Goal: Task Accomplishment & Management: Use online tool/utility

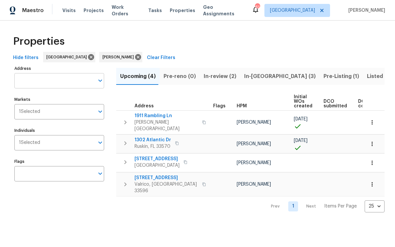
click at [41, 81] on input "Address" at bounding box center [54, 80] width 80 height 15
paste input "513 Flamingo Dr Apollo"
type input "513 Flamingo Dr Apollo"
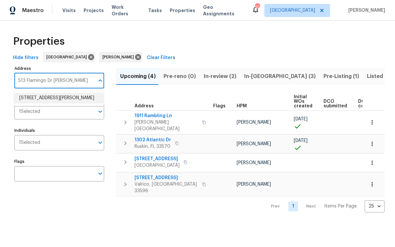
click at [53, 104] on li "513 Flamingo Dr Apollo Beach FL 33572" at bounding box center [59, 98] width 90 height 11
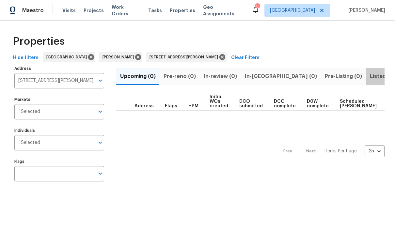
click at [370, 77] on span "Listed (1)" at bounding box center [382, 76] width 24 height 9
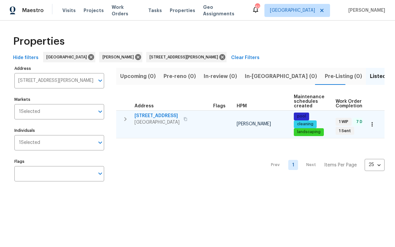
click at [158, 117] on span "513 Flamingo Dr" at bounding box center [157, 116] width 45 height 7
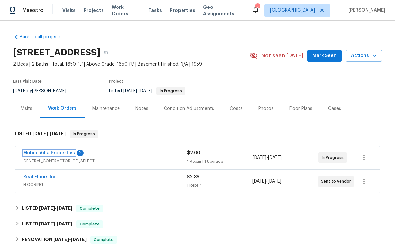
click at [61, 153] on link "Mobile Villa Properties" at bounding box center [49, 153] width 52 height 5
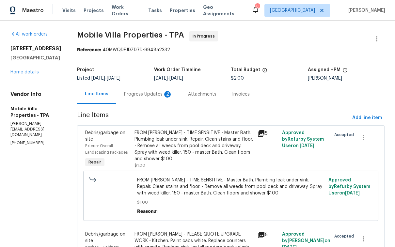
click at [140, 94] on div "Progress Updates 2" at bounding box center [148, 94] width 48 height 7
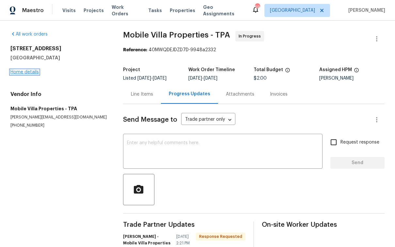
click at [28, 74] on link "Home details" at bounding box center [24, 72] width 28 height 5
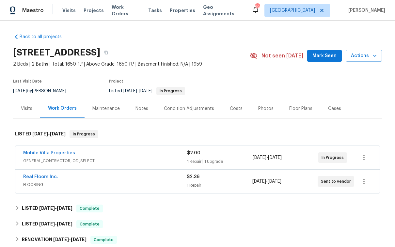
click at [62, 151] on span "Mobile Villa Properties" at bounding box center [49, 153] width 52 height 7
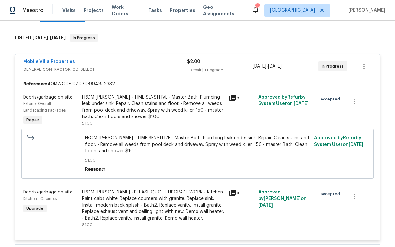
scroll to position [102, 0]
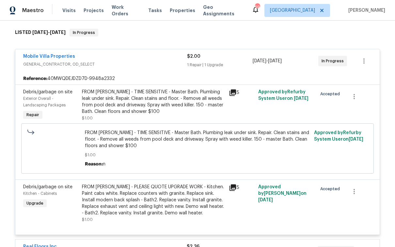
click at [131, 110] on div "FROM [PERSON_NAME] - TIME SENSITIVE - Master Bath. Plumbing leak under sink. Re…" at bounding box center [153, 102] width 143 height 26
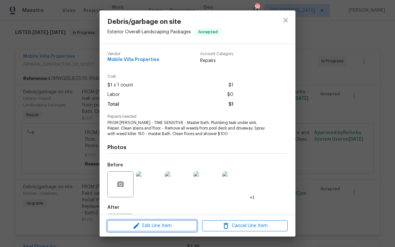
click at [156, 227] on span "Edit Line Item" at bounding box center [152, 226] width 86 height 8
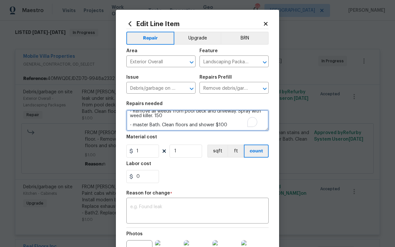
scroll to position [27, 0]
click at [211, 125] on textarea "FROM PAUL - TIME SENSITIVE - Master Bath. Plumbing leak under sink. Repair. Cle…" at bounding box center [197, 120] width 142 height 21
drag, startPoint x: 163, startPoint y: 117, endPoint x: 153, endPoint y: 117, distance: 9.5
click at [153, 117] on textarea "FROM PAUL - TIME SENSITIVE - Master Bath. Plumbing leak under sink. Repair. Cle…" at bounding box center [197, 120] width 142 height 21
type textarea "FROM PAUL - TIME SENSITIVE - Master Bath. Plumbing leak under sink. Repair. Cle…"
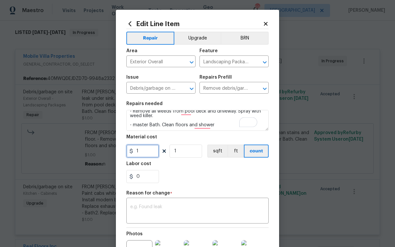
drag, startPoint x: 138, startPoint y: 155, endPoint x: 126, endPoint y: 153, distance: 11.5
click at [126, 153] on div "1" at bounding box center [142, 151] width 33 height 13
type input "250"
click at [158, 207] on textarea at bounding box center [197, 212] width 135 height 14
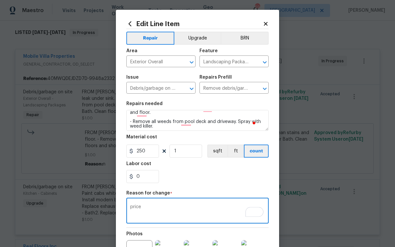
scroll to position [0, 0]
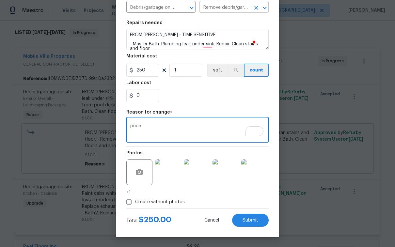
type textarea "price"
click at [248, 220] on span "Submit" at bounding box center [251, 220] width 16 height 5
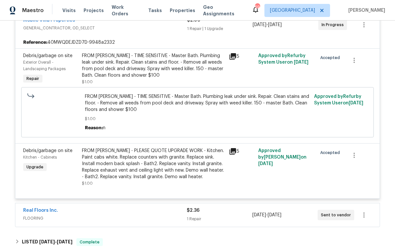
scroll to position [137, 0]
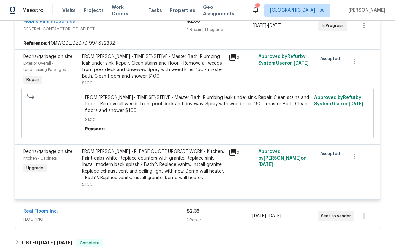
click at [147, 64] on div "FROM PAUL - TIME SENSITIVE - Master Bath. Plumbing leak under sink. Repair. Cle…" at bounding box center [153, 67] width 143 height 26
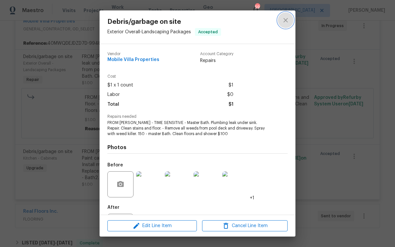
click at [290, 23] on icon "close" at bounding box center [286, 20] width 8 height 8
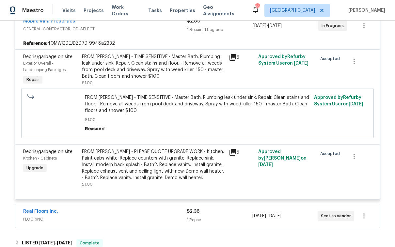
scroll to position [72, 0]
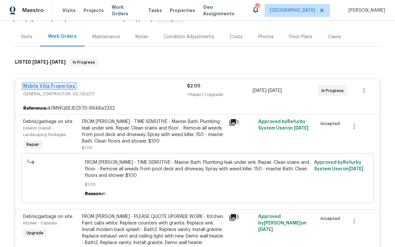
click at [58, 84] on link "Mobile Villa Properties" at bounding box center [49, 86] width 52 height 5
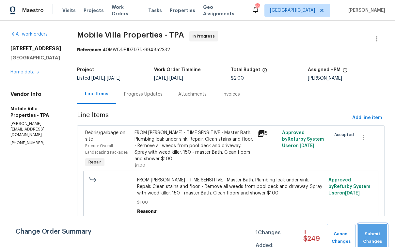
click at [371, 240] on span "Submit Changes" at bounding box center [373, 238] width 23 height 15
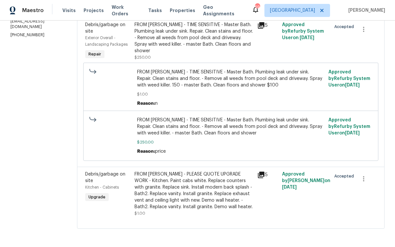
scroll to position [113, 0]
click at [182, 191] on div "FROM PAUL - PLEASE QUOTE UPGRADE WORK - Kitchen. Paint cabs white. Replace coun…" at bounding box center [194, 190] width 119 height 39
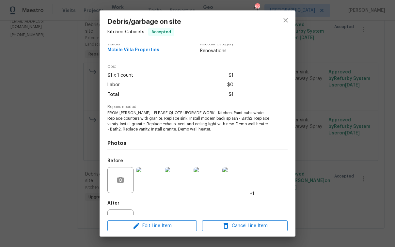
scroll to position [37, 0]
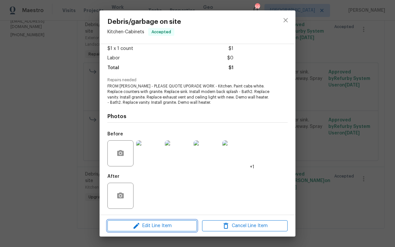
click at [167, 226] on span "Edit Line Item" at bounding box center [152, 226] width 86 height 8
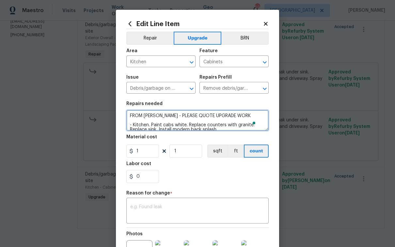
drag, startPoint x: 229, startPoint y: 116, endPoint x: 204, endPoint y: 117, distance: 25.8
click at [180, 119] on textarea "FROM PAUL - PLEASE QUOTE UPGRADE WORK - Kitchen. Paint cabs white. Replace coun…" at bounding box center [197, 120] width 142 height 21
drag, startPoint x: 240, startPoint y: 115, endPoint x: 158, endPoint y: 116, distance: 82.3
click at [158, 116] on textarea "FROM PAUL - PLEASE QUOTE UPGRADE WORK - Kitchen. Paint cabs white. Replace coun…" at bounding box center [197, 120] width 142 height 21
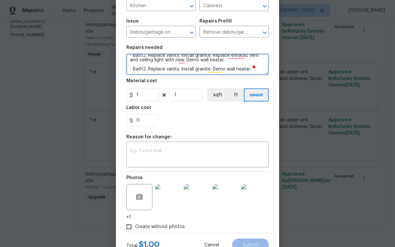
scroll to position [82, 0]
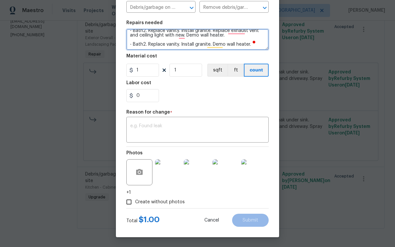
click at [251, 45] on textarea "FROM PAUL - APPROVED BY DAVAUN CAIN - Kitchen. Paint cabs white. Replace counte…" at bounding box center [197, 39] width 142 height 21
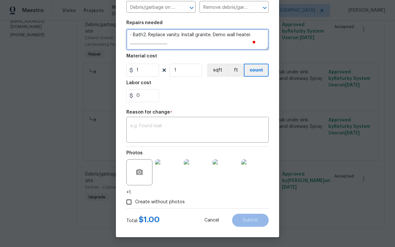
scroll to position [42, 0]
paste textarea "Kitchen: - New cabinet doors and drawers - $1,745 - Cabinet hardware - $545 - P…"
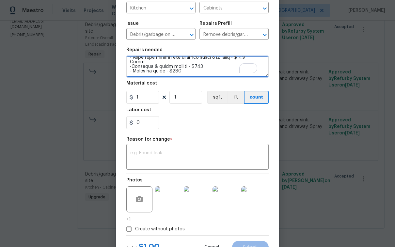
scroll to position [54, 0]
type textarea "FROM PAUL - APPROVED BY DAVAUN CAIN - Kitchen. Paint cabs white. Replace counte…"
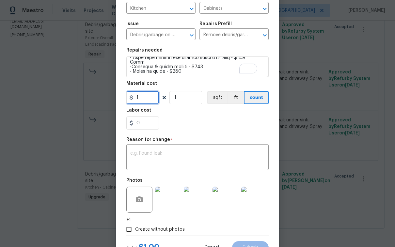
drag, startPoint x: 141, startPoint y: 99, endPoint x: 129, endPoint y: 99, distance: 11.8
click at [129, 99] on div "1" at bounding box center [142, 97] width 33 height 13
type input "12110"
click at [151, 151] on div "x ​" at bounding box center [197, 158] width 142 height 24
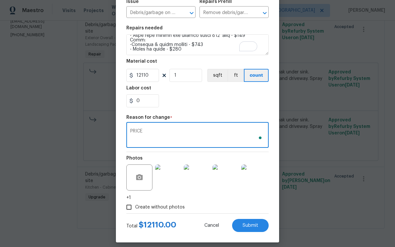
scroll to position [82, 0]
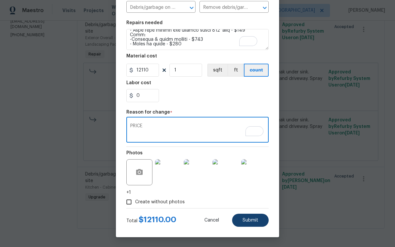
type textarea "PRICE"
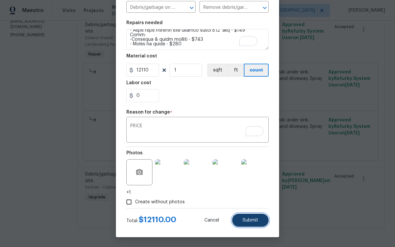
click at [258, 222] on button "Submit" at bounding box center [250, 220] width 37 height 13
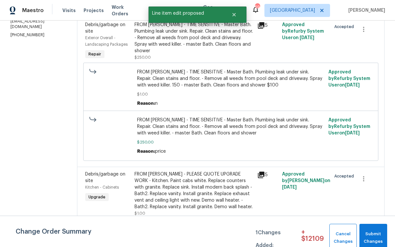
scroll to position [0, 0]
click at [370, 237] on span "Submit Changes" at bounding box center [373, 238] width 21 height 15
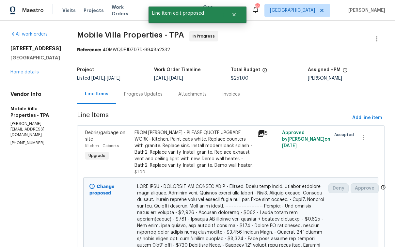
click at [124, 96] on div "Progress Updates" at bounding box center [143, 94] width 39 height 7
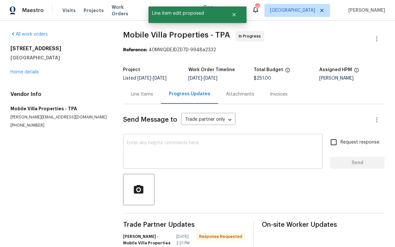
click at [177, 151] on textarea at bounding box center [223, 152] width 192 height 23
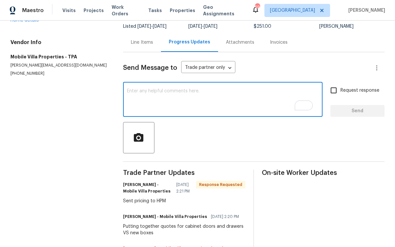
scroll to position [52, 0]
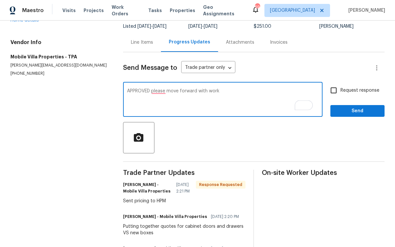
type textarea "APPROVED please move forward with work"
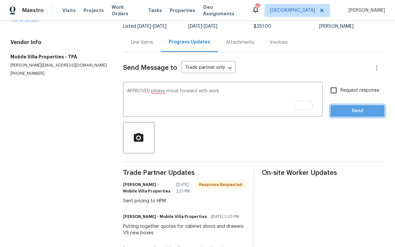
click at [364, 109] on span "Send" at bounding box center [358, 111] width 44 height 8
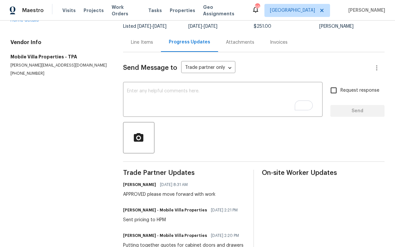
scroll to position [0, 0]
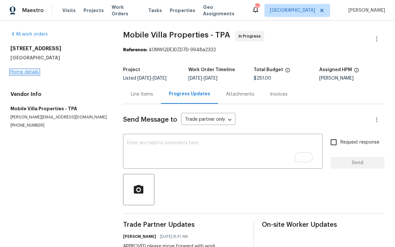
click at [28, 72] on link "Home details" at bounding box center [24, 72] width 28 height 5
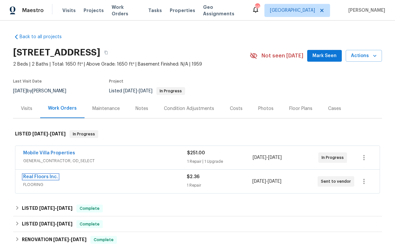
drag, startPoint x: 46, startPoint y: 175, endPoint x: 51, endPoint y: 176, distance: 4.3
click at [47, 175] on link "Real Floors Inc." at bounding box center [40, 177] width 35 height 5
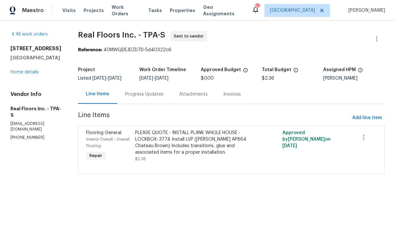
click at [212, 151] on div "PLEASE QUOTE - INSTALL PLANK WHOLE HOUSE - LOCKBOX: 3774 Install LVP (Knighton …" at bounding box center [194, 143] width 119 height 26
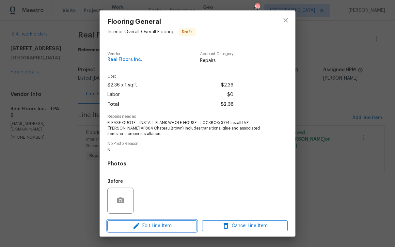
click at [165, 224] on span "Edit Line Item" at bounding box center [152, 226] width 86 height 8
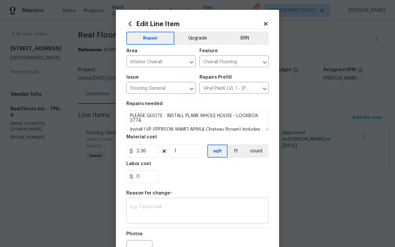
click at [145, 211] on textarea at bounding box center [197, 212] width 135 height 14
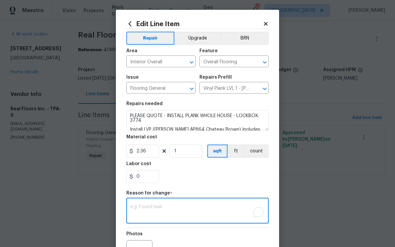
click at [145, 211] on textarea "To enrich screen reader interactions, please activate Accessibility in Grammarl…" at bounding box center [197, 212] width 135 height 14
type textarea "5002"
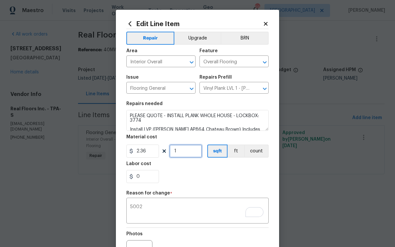
drag, startPoint x: 176, startPoint y: 157, endPoint x: 170, endPoint y: 156, distance: 6.5
click at [170, 156] on input "1" at bounding box center [186, 151] width 33 height 13
type input "2119"
click at [171, 217] on textarea "5002" at bounding box center [197, 212] width 135 height 14
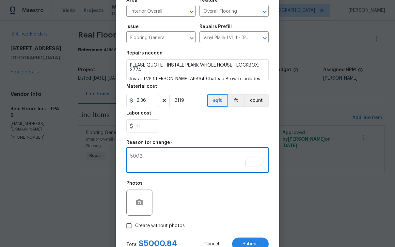
scroll to position [51, 0]
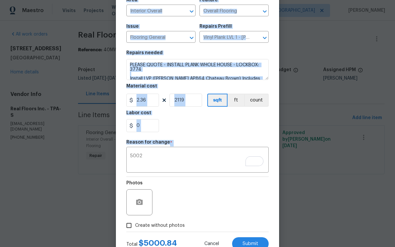
drag, startPoint x: 151, startPoint y: 154, endPoint x: 106, endPoint y: 153, distance: 45.4
click at [106, 153] on div "Edit Line Item Repair Upgrade BRN Area Interior Overall ​ Feature Overall Floor…" at bounding box center [197, 123] width 395 height 247
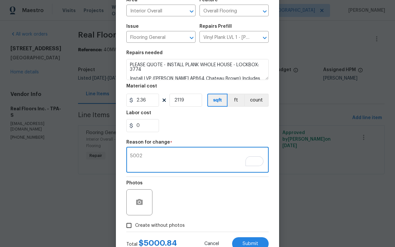
click at [152, 159] on textarea "5002" at bounding box center [197, 161] width 135 height 14
drag, startPoint x: 144, startPoint y: 158, endPoint x: 113, endPoint y: 157, distance: 31.7
click at [117, 157] on div "Edit Line Item Repair Upgrade BRN Area Interior Overall ​ Feature Overall Floor…" at bounding box center [197, 110] width 163 height 302
paste textarea "$5001.64"
type textarea "$5001.64"
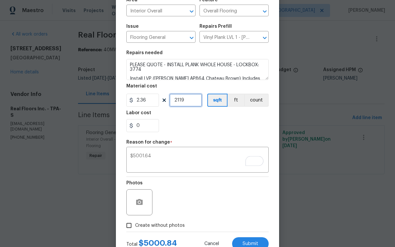
drag, startPoint x: 185, startPoint y: 102, endPoint x: 137, endPoint y: 101, distance: 48.7
click at [137, 101] on div "2.36 2119 sqft ft count" at bounding box center [197, 100] width 142 height 13
click at [213, 118] on div "Labor cost" at bounding box center [197, 115] width 142 height 8
click at [138, 125] on input "0" at bounding box center [142, 125] width 33 height 13
type input "0.8"
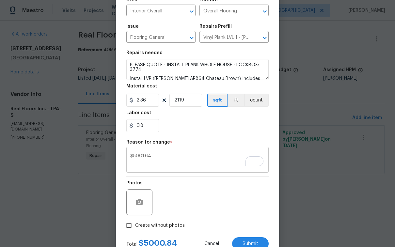
click at [187, 166] on textarea "$5001.64" at bounding box center [197, 161] width 135 height 14
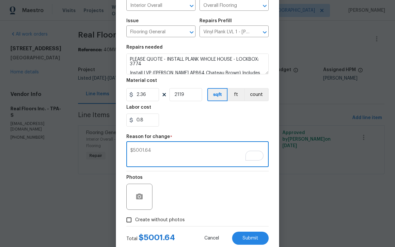
scroll to position [75, 0]
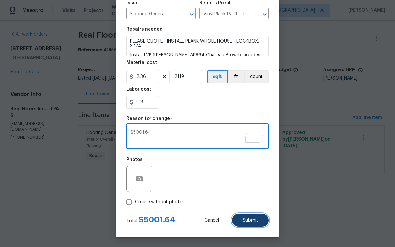
click at [255, 222] on span "Submit" at bounding box center [251, 220] width 16 height 5
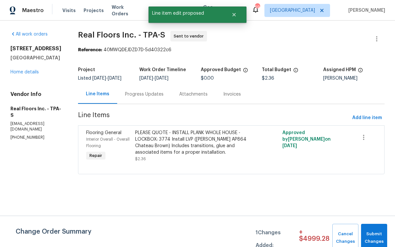
scroll to position [0, 0]
click at [382, 236] on span "Submit Changes" at bounding box center [375, 238] width 20 height 15
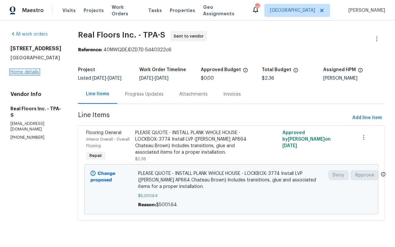
click at [34, 74] on link "Home details" at bounding box center [24, 72] width 28 height 5
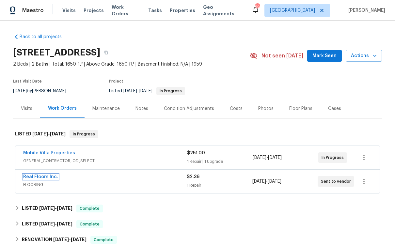
click at [49, 178] on link "Real Floors Inc." at bounding box center [40, 177] width 35 height 5
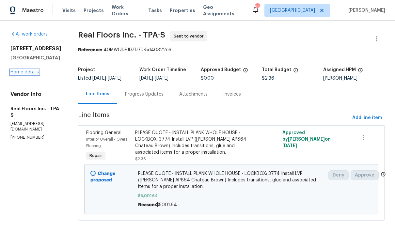
click at [29, 73] on link "Home details" at bounding box center [24, 72] width 28 height 5
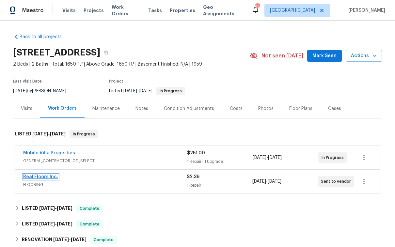
click at [47, 175] on link "Real Floors Inc." at bounding box center [40, 177] width 35 height 5
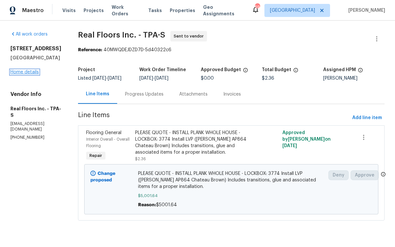
click at [36, 73] on link "Home details" at bounding box center [24, 72] width 28 height 5
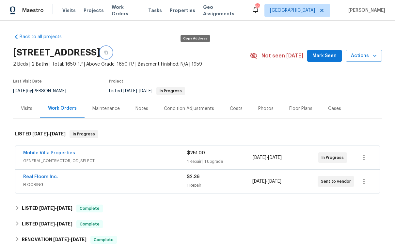
click at [108, 53] on icon "button" at bounding box center [106, 53] width 3 height 4
click at [140, 108] on div "Notes" at bounding box center [142, 109] width 13 height 7
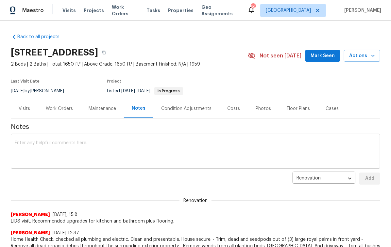
click at [123, 153] on textarea at bounding box center [195, 152] width 361 height 23
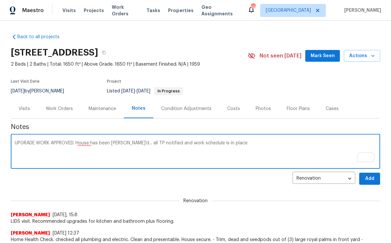
type textarea "UPGRADE WORK APPROVED. House has been TOM'd... all TP notified and work schedul…"
click at [371, 179] on span "Add" at bounding box center [369, 179] width 10 height 8
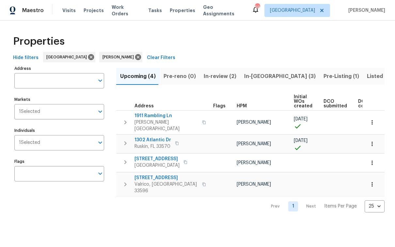
click at [40, 73] on input "Address" at bounding box center [54, 80] width 80 height 15
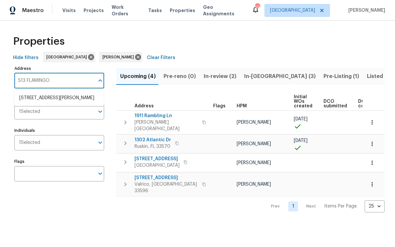
type input "513 FLAMINGO"
click at [82, 104] on li "513 Flamingo Dr Apollo Beach FL 33572" at bounding box center [59, 98] width 90 height 11
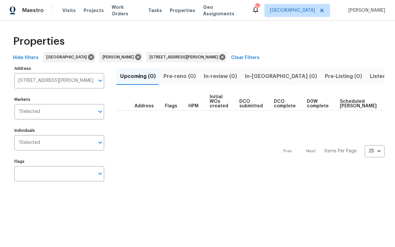
click at [370, 73] on span "Listed (1)" at bounding box center [382, 76] width 24 height 9
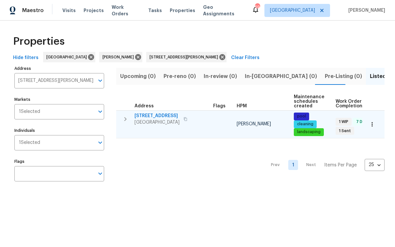
click at [161, 115] on span "513 Flamingo Dr" at bounding box center [157, 116] width 45 height 7
click at [165, 116] on span "513 Flamingo Dr" at bounding box center [157, 116] width 45 height 7
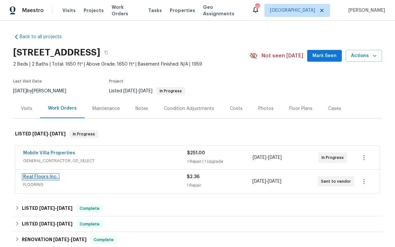
click at [31, 175] on link "Real Floors Inc." at bounding box center [40, 177] width 35 height 5
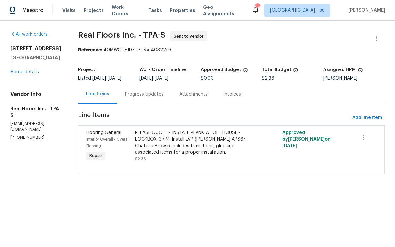
click at [146, 97] on div "Progress Updates" at bounding box center [144, 94] width 39 height 7
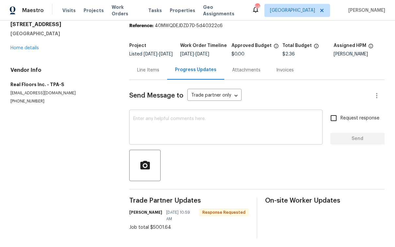
scroll to position [36, 0]
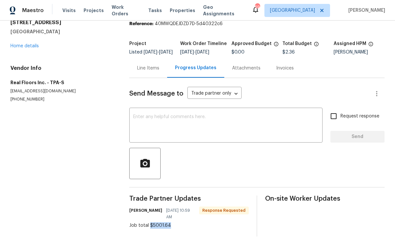
drag, startPoint x: 170, startPoint y: 222, endPoint x: 149, endPoint y: 223, distance: 21.0
click at [149, 223] on div "Job total $5001.64" at bounding box center [189, 226] width 120 height 7
copy div "$5001.64"
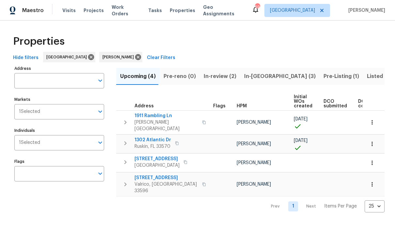
click at [217, 78] on span "In-review (2)" at bounding box center [220, 76] width 33 height 9
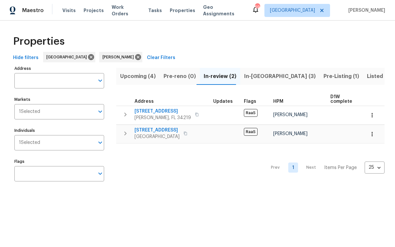
click at [257, 72] on span "In-reno (3)" at bounding box center [280, 76] width 72 height 9
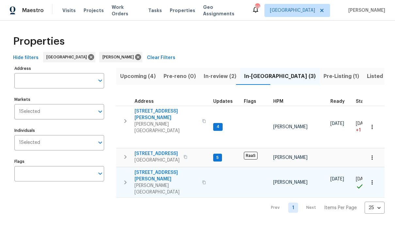
click at [202, 181] on icon "button" at bounding box center [204, 183] width 4 height 4
click at [372, 175] on button "button" at bounding box center [372, 182] width 14 height 14
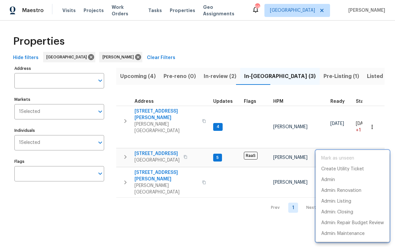
click at [161, 158] on div at bounding box center [197, 123] width 395 height 247
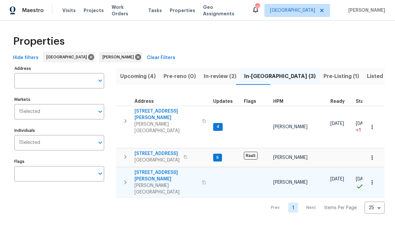
click at [161, 170] on span "513 Sandy Creek Dr" at bounding box center [167, 176] width 64 height 13
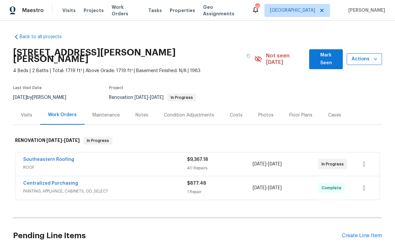
click at [376, 53] on button "Actions" at bounding box center [364, 59] width 35 height 12
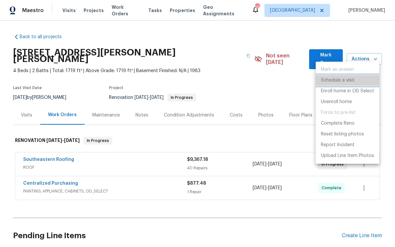
click at [344, 82] on p "Schedule a visit" at bounding box center [338, 80] width 34 height 7
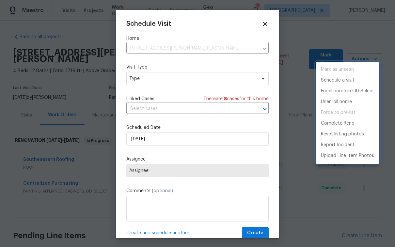
click at [214, 77] on div at bounding box center [197, 123] width 395 height 247
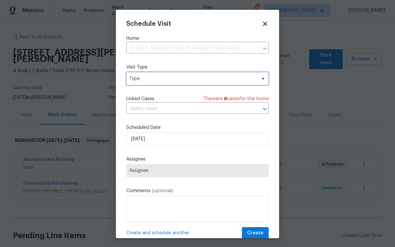
click at [219, 80] on span "Type" at bounding box center [192, 78] width 127 height 7
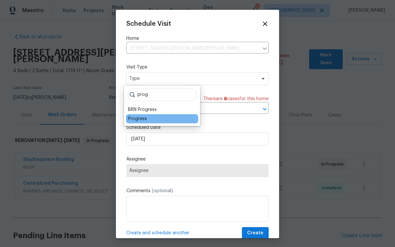
type input "prog"
click at [157, 121] on div "Progress" at bounding box center [162, 118] width 72 height 9
click at [141, 119] on div "Progress" at bounding box center [137, 119] width 19 height 7
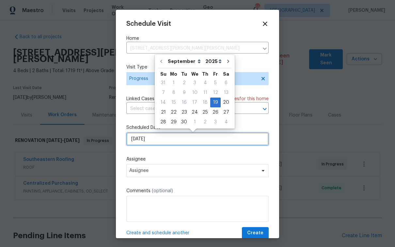
click at [202, 141] on input "[DATE]" at bounding box center [197, 139] width 142 height 13
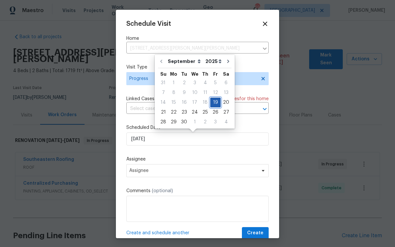
click at [211, 98] on div "19" at bounding box center [215, 102] width 10 height 9
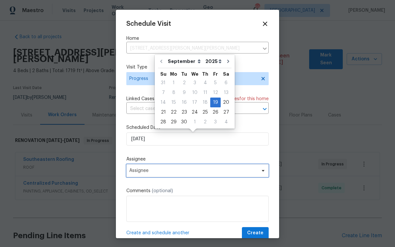
click at [191, 171] on span "Assignee" at bounding box center [193, 170] width 128 height 5
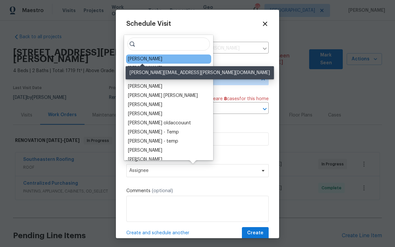
click at [152, 61] on div "[PERSON_NAME]" at bounding box center [145, 59] width 34 height 7
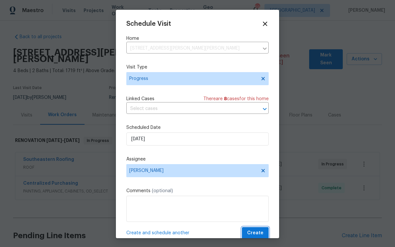
click at [249, 231] on span "Create" at bounding box center [255, 233] width 16 height 8
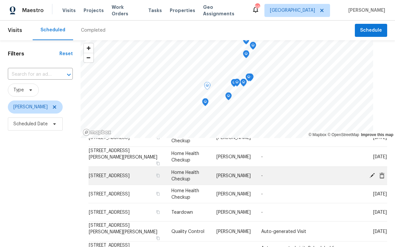
scroll to position [372, 0]
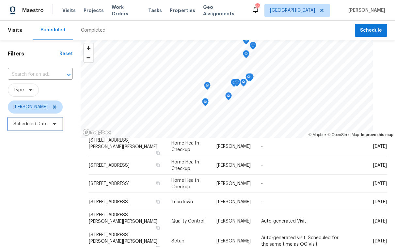
click at [28, 127] on span "Scheduled Date" at bounding box center [30, 124] width 34 height 7
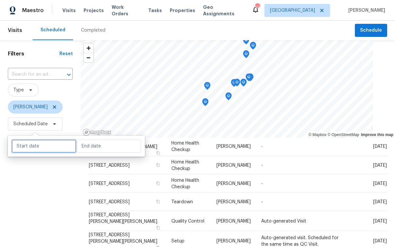
click at [38, 143] on input "text" at bounding box center [44, 146] width 64 height 13
select select "8"
select select "2025"
select select "9"
select select "2025"
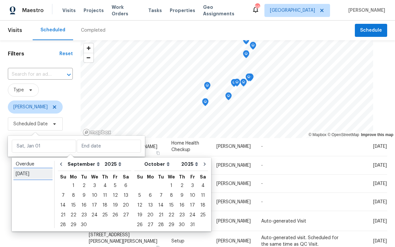
click at [35, 171] on div "[DATE]" at bounding box center [33, 174] width 35 height 7
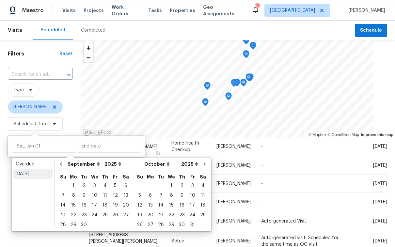
type input "[DATE]"
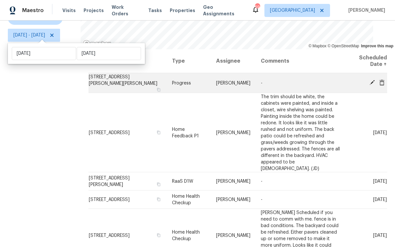
click at [370, 80] on icon at bounding box center [372, 82] width 5 height 5
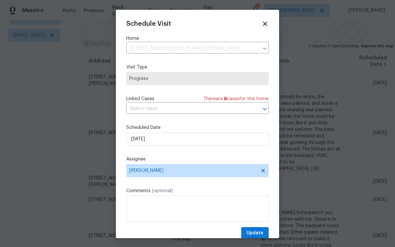
click at [263, 23] on icon at bounding box center [265, 24] width 4 height 4
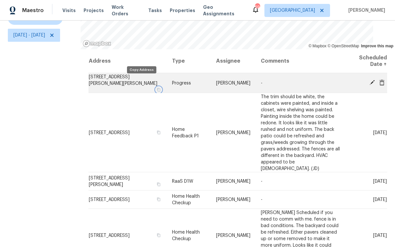
click at [157, 88] on icon "button" at bounding box center [159, 90] width 4 height 4
